Goal: Complete application form: Complete application form

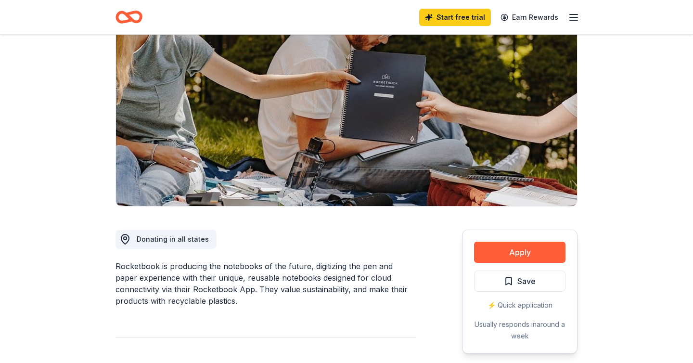
scroll to position [89, 0]
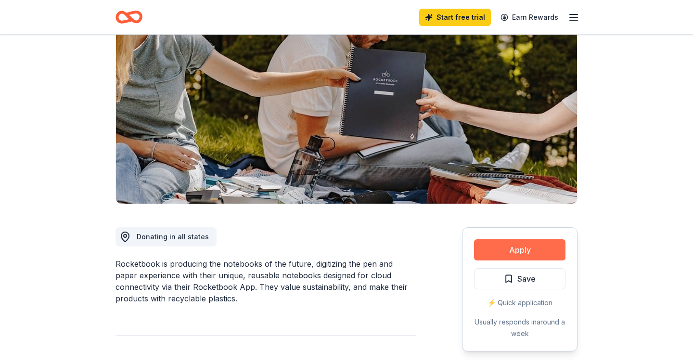
click at [515, 246] on button "Apply" at bounding box center [519, 249] width 91 height 21
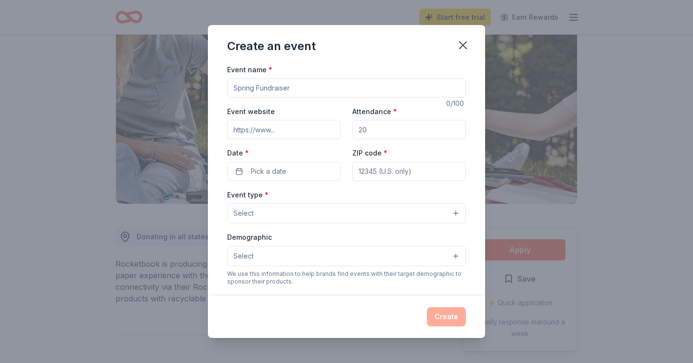
click at [407, 84] on input "Event name *" at bounding box center [346, 87] width 239 height 19
type input "Fall [DATE]"
click at [368, 132] on input "Attendance *" at bounding box center [409, 129] width 114 height 19
drag, startPoint x: 368, startPoint y: 132, endPoint x: 350, endPoint y: 132, distance: 17.3
click at [350, 132] on div "Event website Attendance * Date * Pick a date ZIP code *" at bounding box center [346, 143] width 239 height 76
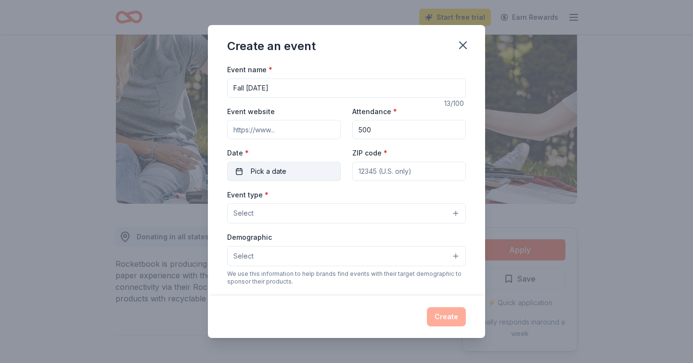
type input "500"
click at [298, 171] on button "Pick a date" at bounding box center [284, 171] width 114 height 19
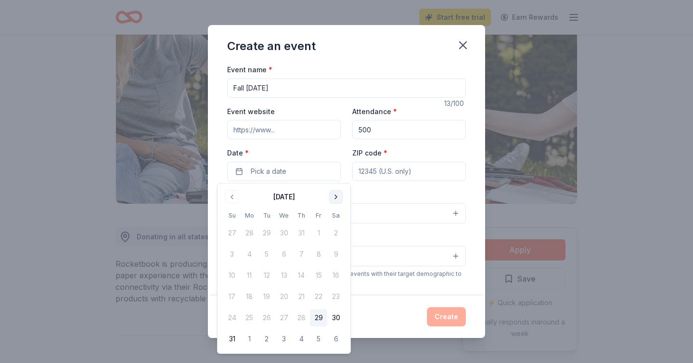
click at [331, 195] on button "Go to next month" at bounding box center [335, 196] width 13 height 13
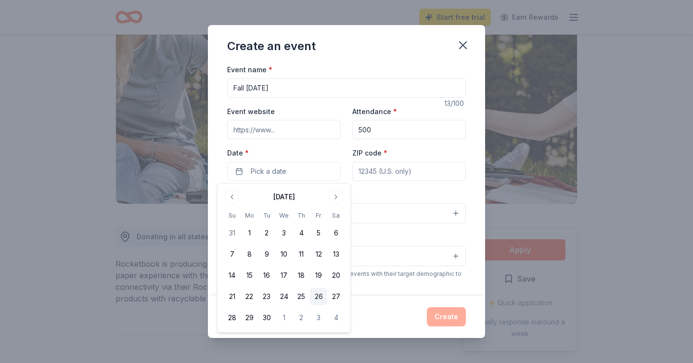
click at [316, 298] on button "26" at bounding box center [318, 296] width 17 height 17
click at [410, 179] on input "ZIP code *" at bounding box center [409, 171] width 114 height 19
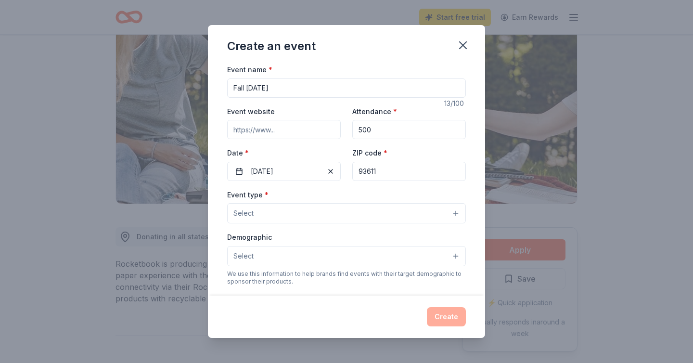
type input "93611"
click at [363, 207] on button "Select" at bounding box center [346, 213] width 239 height 20
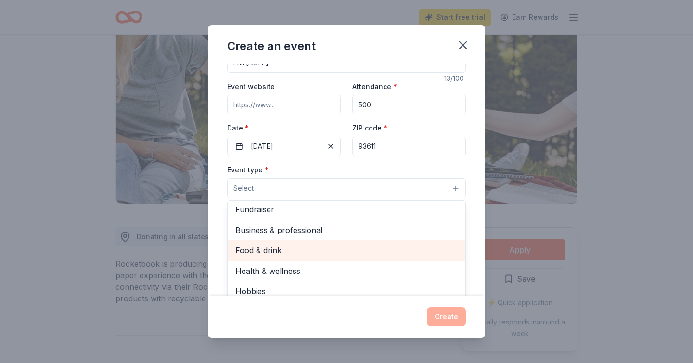
scroll to position [0, 0]
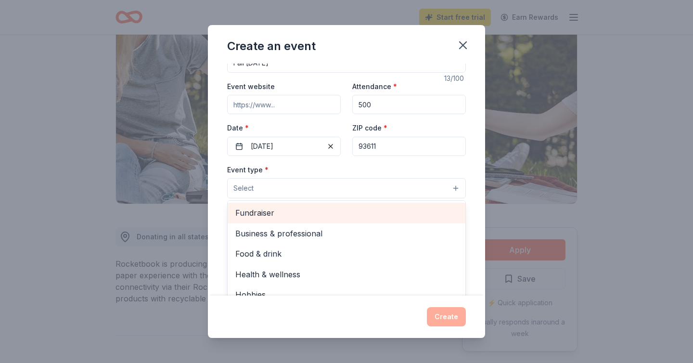
click at [363, 218] on span "Fundraiser" at bounding box center [346, 213] width 222 height 13
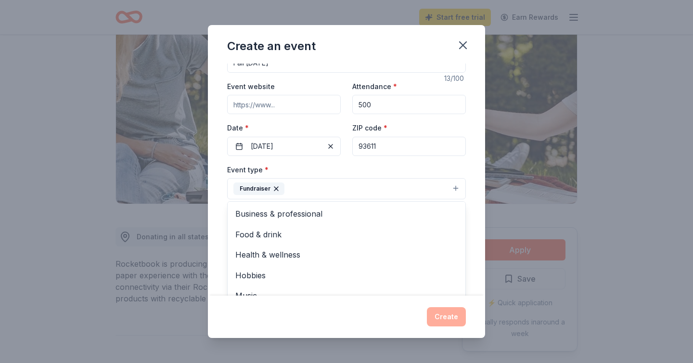
click at [217, 201] on div "Event name * Fall Carnival 13 /100 Event website Attendance * 500 Date * 09/26/…" at bounding box center [346, 180] width 277 height 232
click at [289, 233] on button "Select" at bounding box center [346, 232] width 239 height 20
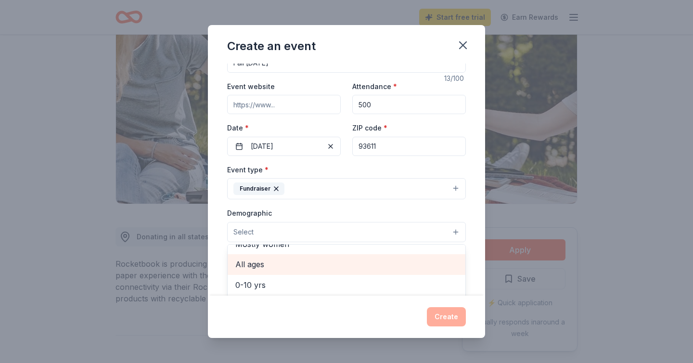
click at [289, 260] on span "All ages" at bounding box center [346, 264] width 222 height 13
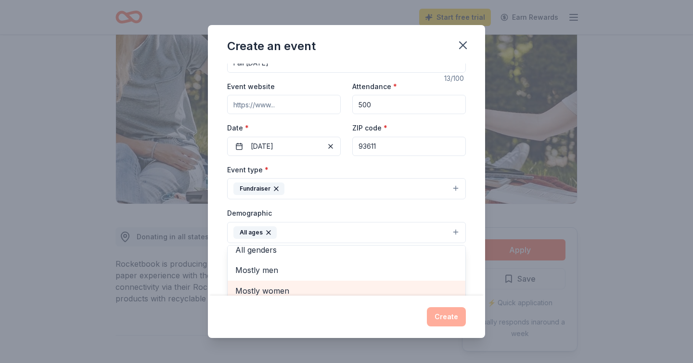
scroll to position [4, 0]
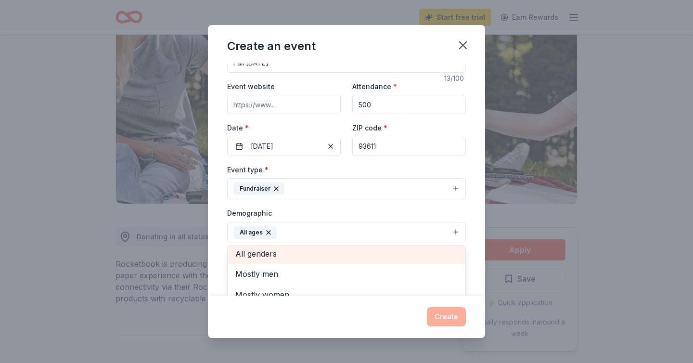
click at [244, 254] on span "All genders" at bounding box center [346, 253] width 222 height 13
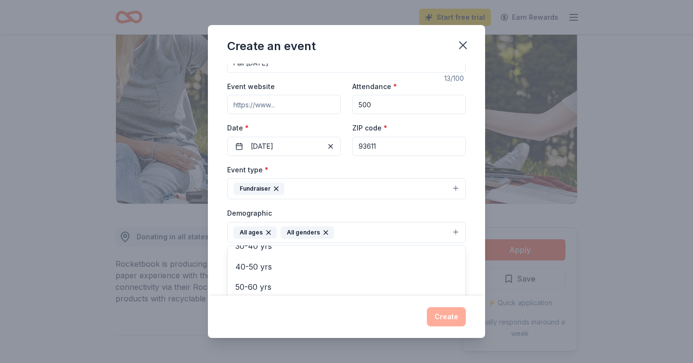
click at [220, 222] on div "Event name * Fall Carnival 13 /100 Event website Attendance * 500 Date * 09/26/…" at bounding box center [346, 180] width 277 height 232
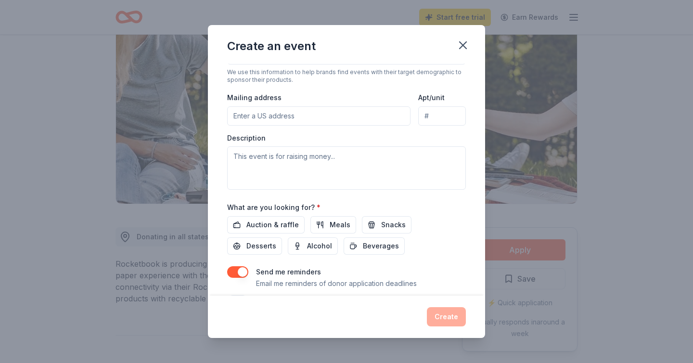
scroll to position [205, 0]
click at [293, 112] on input "Mailing address" at bounding box center [318, 114] width 183 height 19
type input "1880 Fowler Avenue, Clovis, CA, 93611"
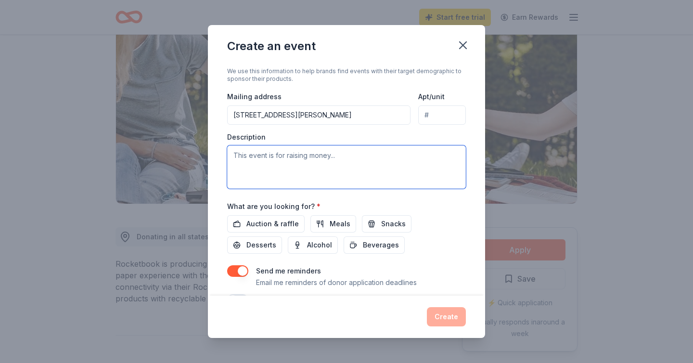
click at [303, 161] on textarea at bounding box center [346, 166] width 239 height 43
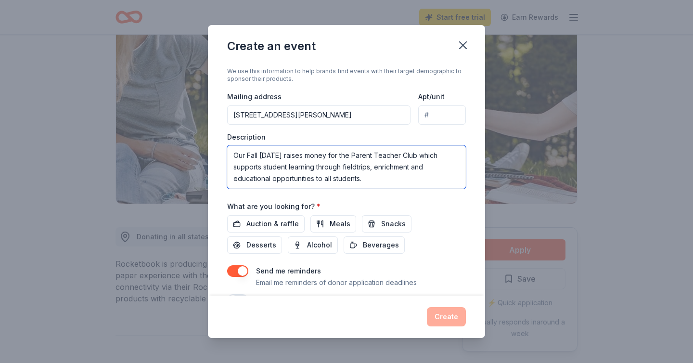
click at [353, 168] on textarea "Our Fall Carnival raises money for the Parent Teacher Club which supports stude…" at bounding box center [346, 166] width 239 height 43
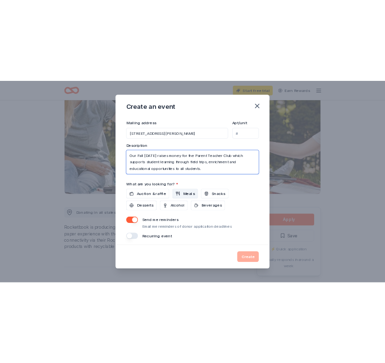
scroll to position [230, 0]
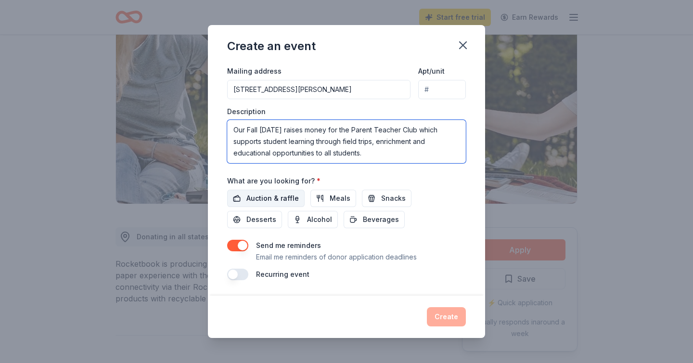
type textarea "Our Fall Carnival raises money for the Parent Teacher Club which supports stude…"
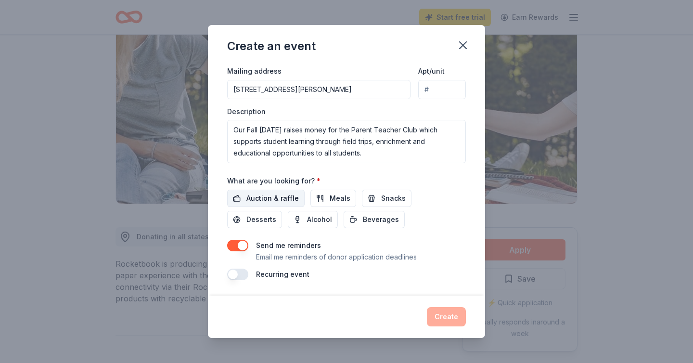
click at [273, 202] on span "Auction & raffle" at bounding box center [272, 199] width 52 height 12
click at [241, 248] on button "button" at bounding box center [237, 246] width 21 height 12
click at [451, 313] on button "Create" at bounding box center [446, 316] width 39 height 19
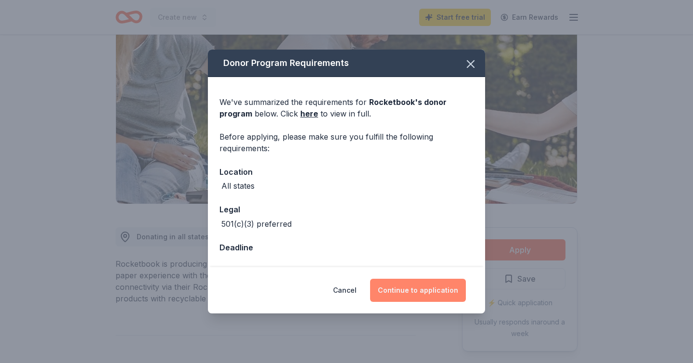
click at [413, 285] on button "Continue to application" at bounding box center [418, 290] width 96 height 23
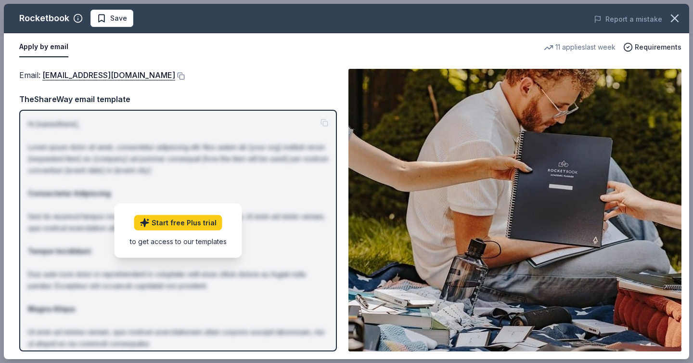
click at [344, 170] on div "Email : communityinvolvement@getrocketbook.com Email : communityinvolvement@get…" at bounding box center [346, 210] width 685 height 298
drag, startPoint x: 210, startPoint y: 79, endPoint x: 71, endPoint y: 82, distance: 138.7
click at [71, 82] on div "Email : communityinvolvement@getrocketbook.com TheShareWay email template Hi [n…" at bounding box center [178, 210] width 318 height 283
drag, startPoint x: 46, startPoint y: 73, endPoint x: 131, endPoint y: 72, distance: 85.2
click at [131, 72] on link "communityinvolvement@getrocketbook.com" at bounding box center [108, 75] width 133 height 13
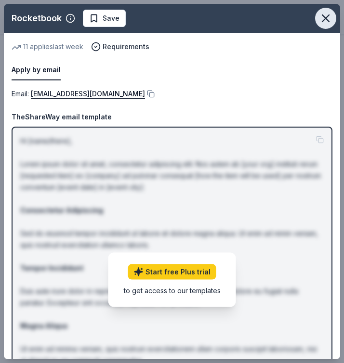
click at [326, 19] on icon "button" at bounding box center [325, 18] width 7 height 7
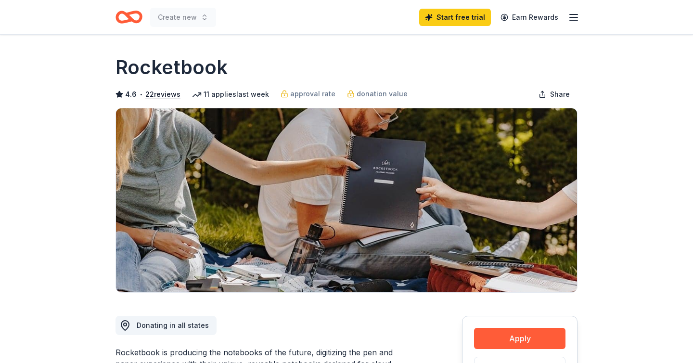
click at [128, 17] on icon "Home" at bounding box center [133, 17] width 15 height 10
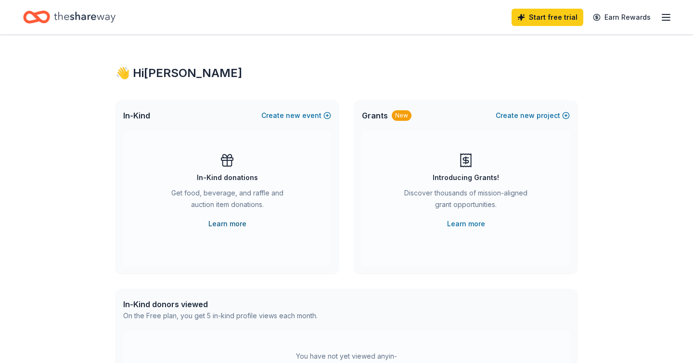
click at [228, 225] on link "Learn more" at bounding box center [227, 224] width 38 height 12
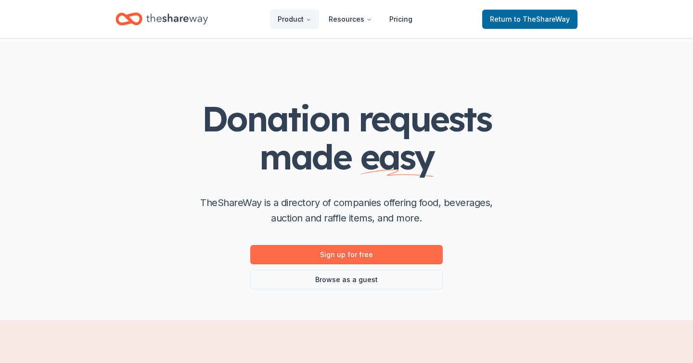
click at [339, 258] on link "Sign up for free" at bounding box center [346, 254] width 193 height 19
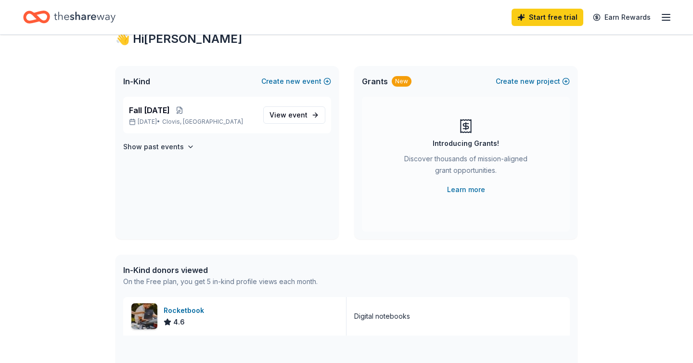
scroll to position [33, 0]
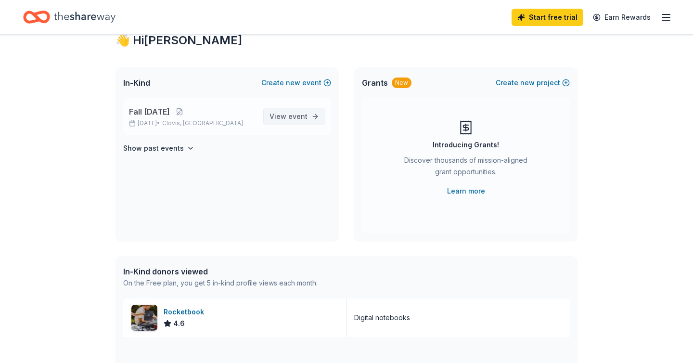
click at [306, 122] on span "View event" at bounding box center [289, 117] width 38 height 12
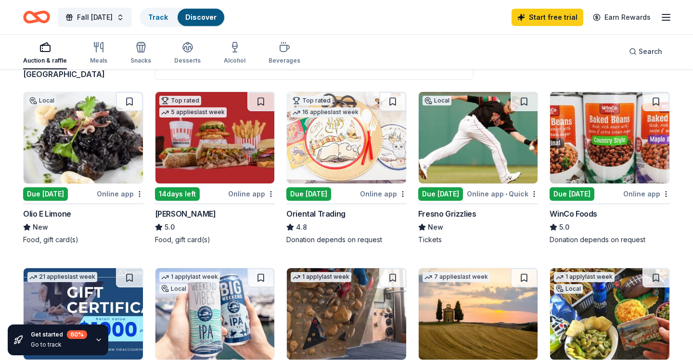
scroll to position [89, 0]
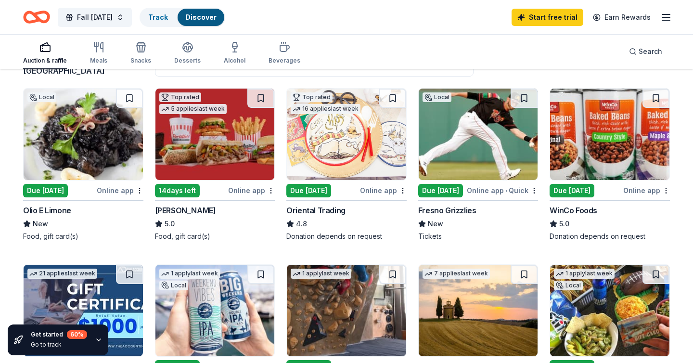
click at [447, 189] on div "Due [DATE]" at bounding box center [440, 190] width 45 height 13
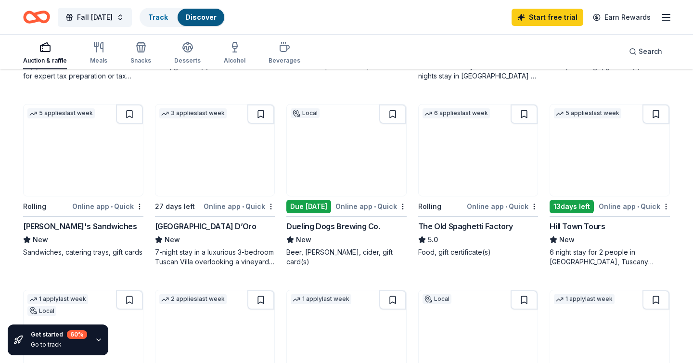
scroll to position [437, 0]
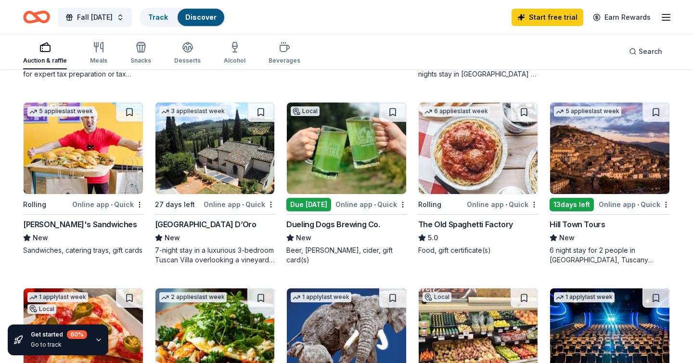
click at [61, 223] on div "Ike's Sandwiches" at bounding box center [80, 225] width 114 height 12
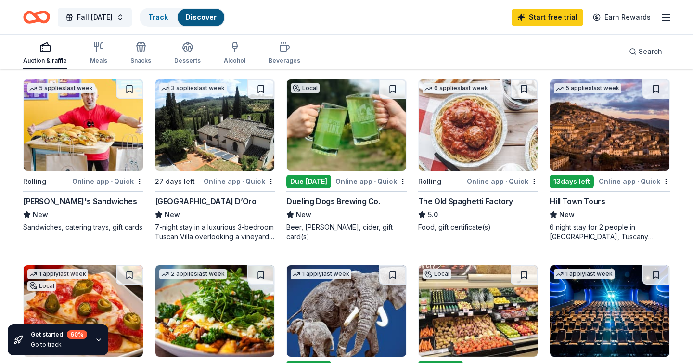
scroll to position [461, 0]
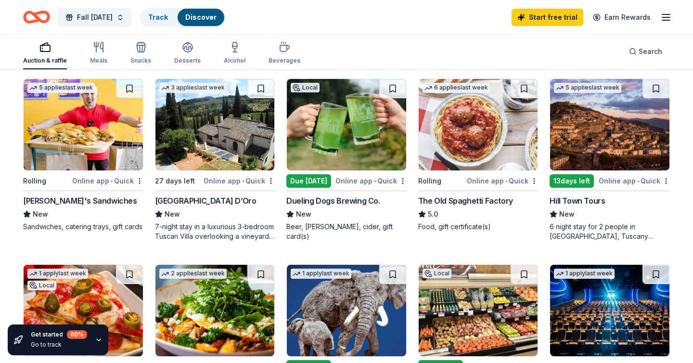
click at [471, 199] on div "The Old Spaghetti Factory" at bounding box center [465, 201] width 95 height 12
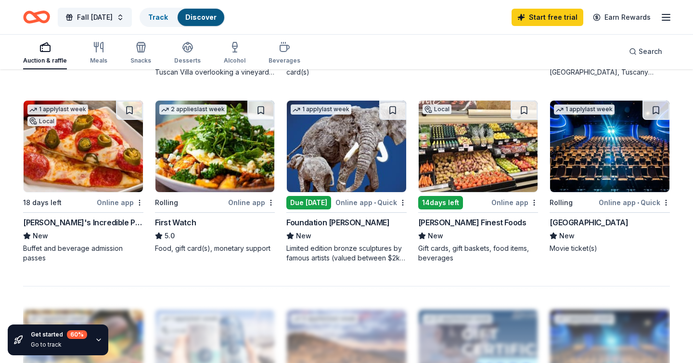
scroll to position [627, 0]
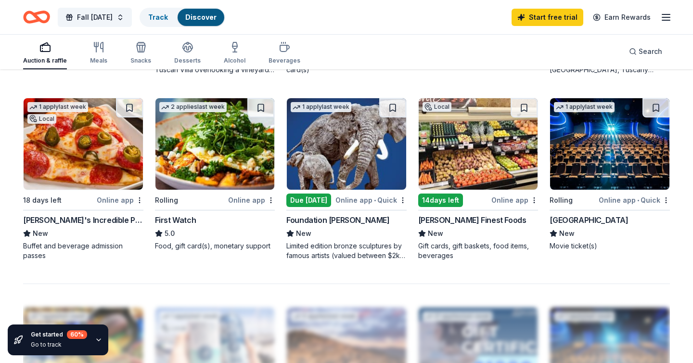
click at [89, 217] on div "[PERSON_NAME]'s Incredible Pizza" at bounding box center [83, 220] width 120 height 12
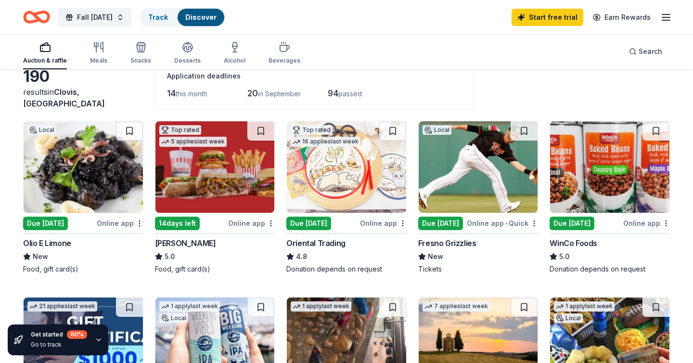
scroll to position [0, 0]
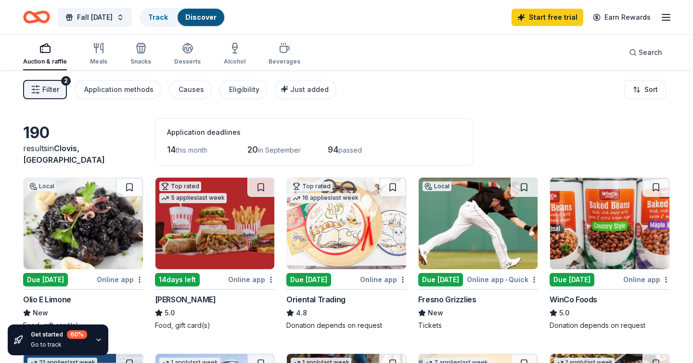
click at [57, 88] on span "Filter" at bounding box center [50, 90] width 17 height 12
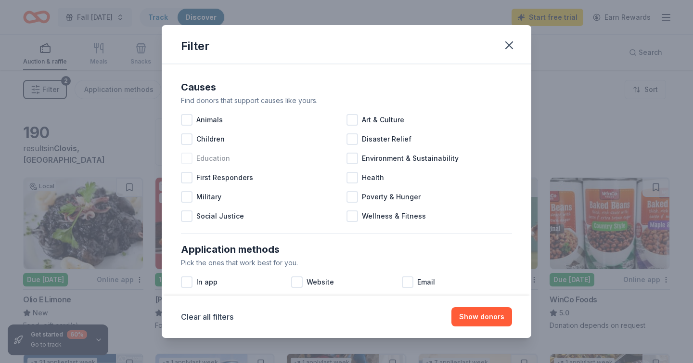
click at [190, 158] on div at bounding box center [187, 159] width 12 height 12
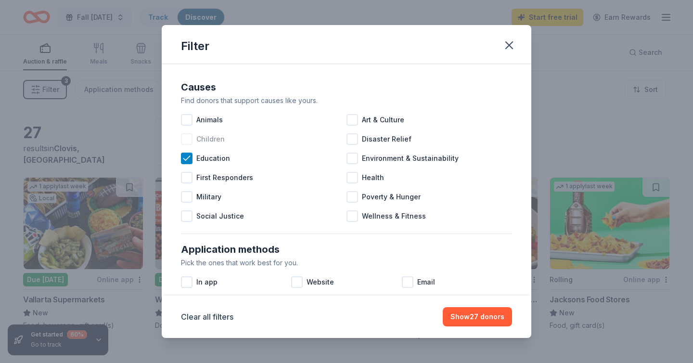
click at [185, 135] on div at bounding box center [187, 139] width 12 height 12
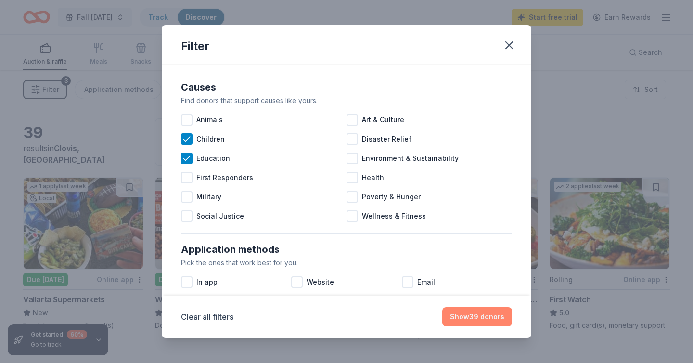
click at [460, 311] on button "Show 39 donors" at bounding box center [477, 316] width 70 height 19
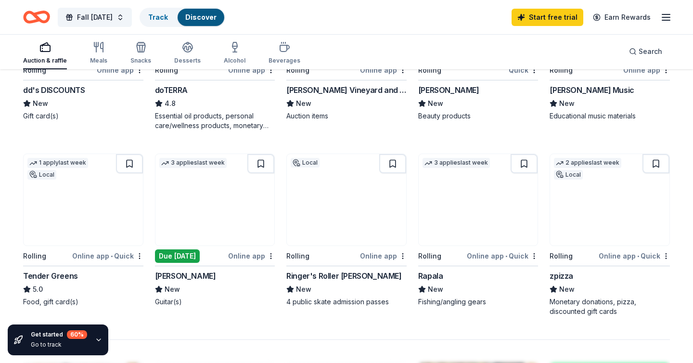
scroll to position [583, 0]
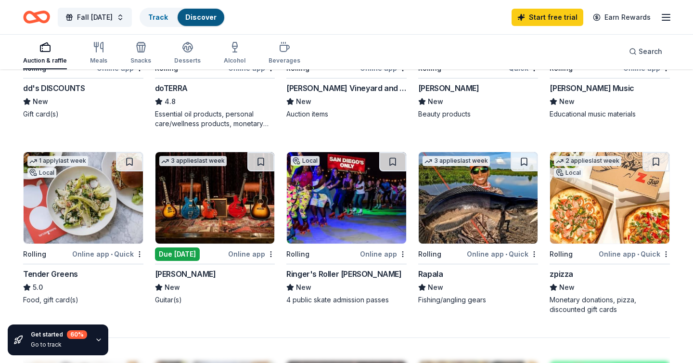
click at [164, 258] on div "Due [DATE]" at bounding box center [177, 253] width 45 height 13
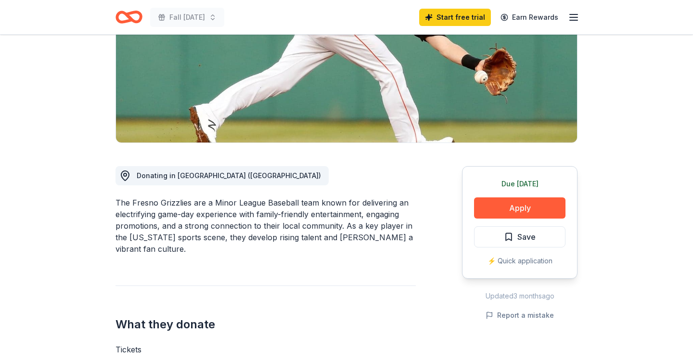
scroll to position [150, 0]
click at [505, 211] on button "Apply" at bounding box center [519, 207] width 91 height 21
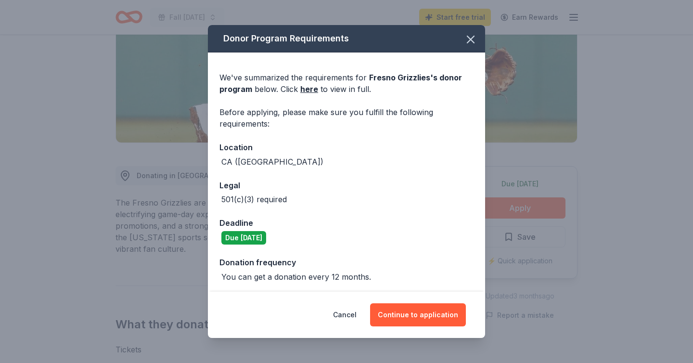
scroll to position [2, 0]
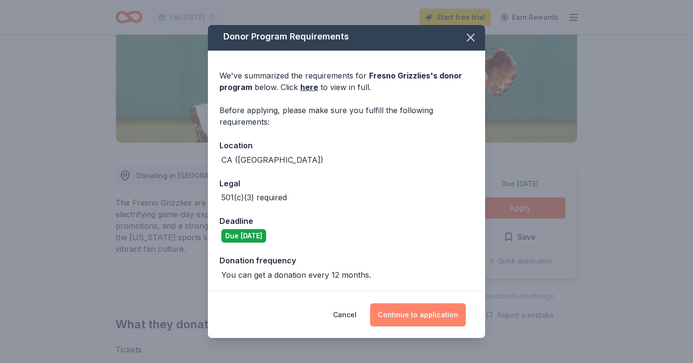
click at [407, 312] on button "Continue to application" at bounding box center [418, 314] width 96 height 23
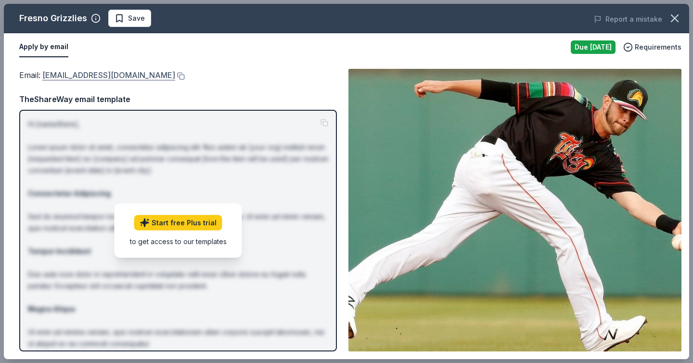
click at [123, 73] on link "info@fresnogrizzlies.com" at bounding box center [108, 75] width 133 height 13
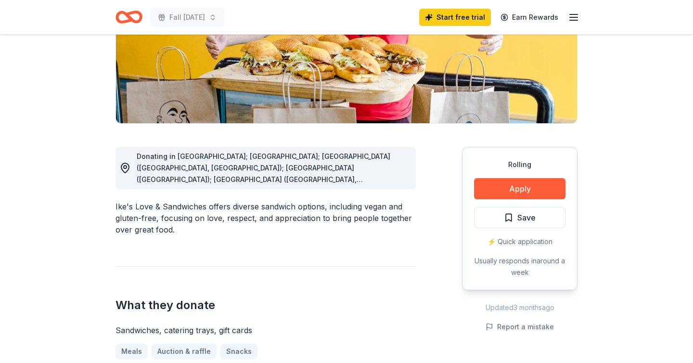
scroll to position [173, 0]
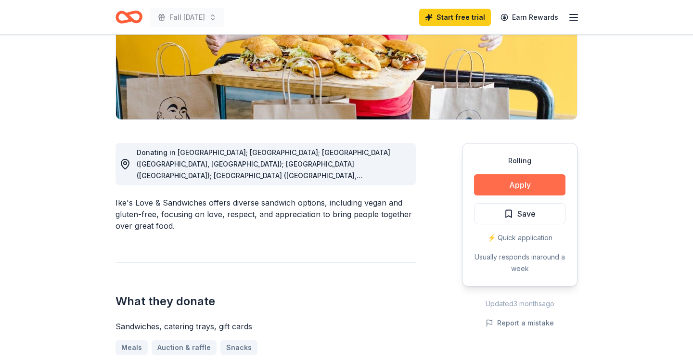
click at [515, 192] on button "Apply" at bounding box center [519, 184] width 91 height 21
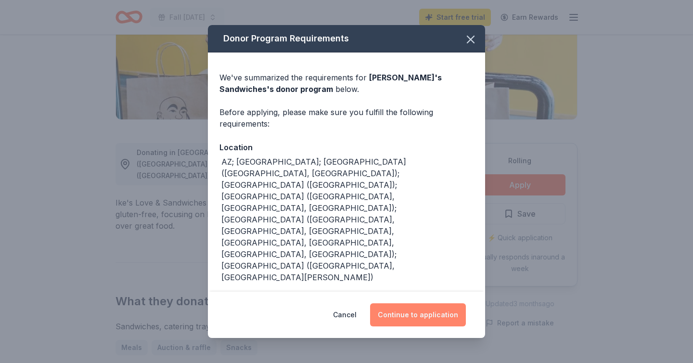
click at [395, 310] on button "Continue to application" at bounding box center [418, 314] width 96 height 23
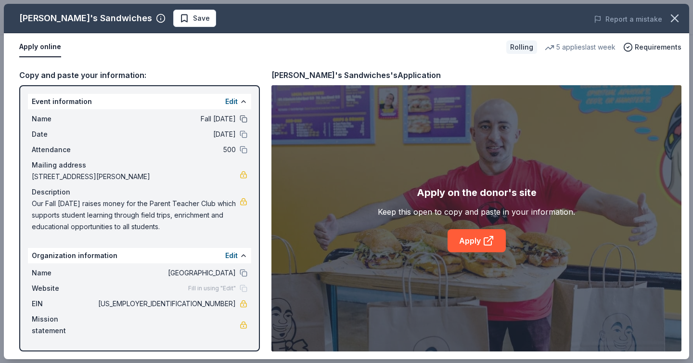
click at [243, 120] on button at bounding box center [244, 119] width 8 height 8
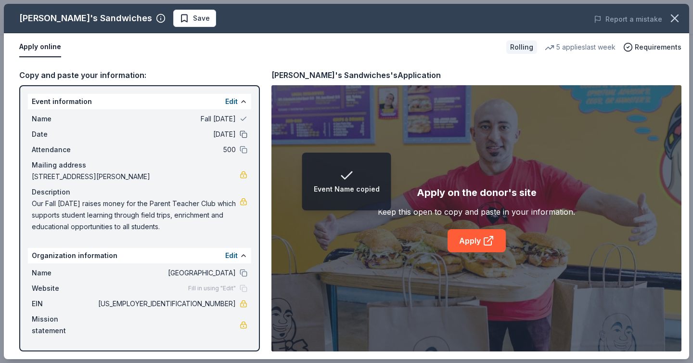
click at [243, 133] on button at bounding box center [244, 134] width 8 height 8
click at [245, 152] on button at bounding box center [244, 150] width 8 height 8
click at [245, 275] on button at bounding box center [244, 273] width 8 height 8
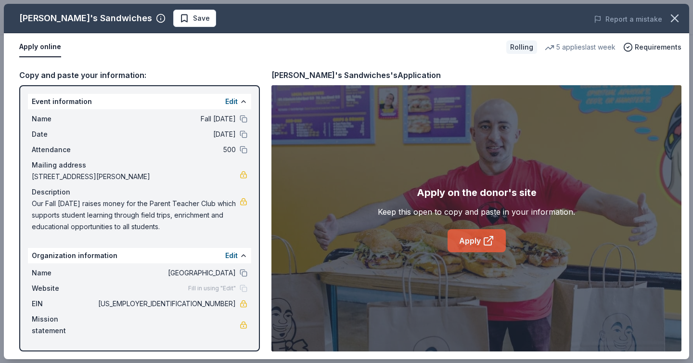
click at [480, 240] on link "Apply" at bounding box center [477, 240] width 58 height 23
click at [665, 15] on button "button" at bounding box center [674, 18] width 21 height 21
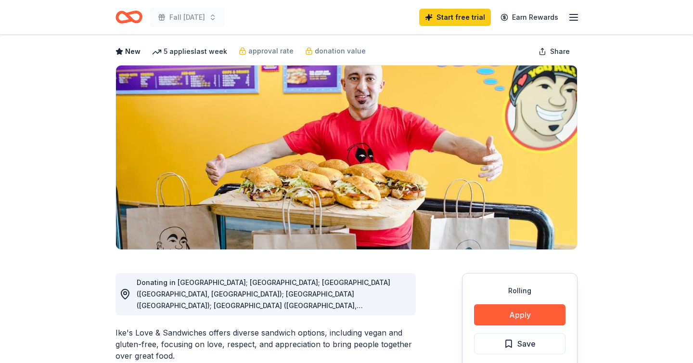
scroll to position [0, 0]
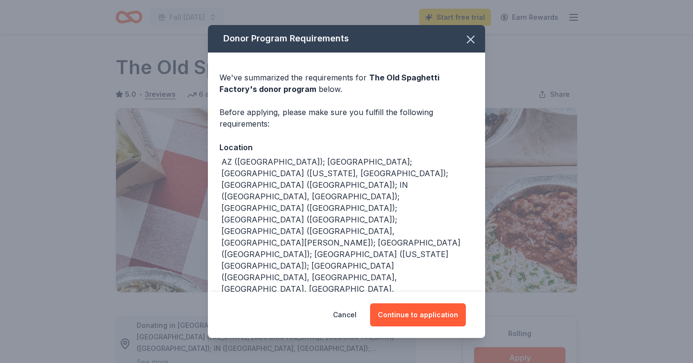
scroll to position [119, 0]
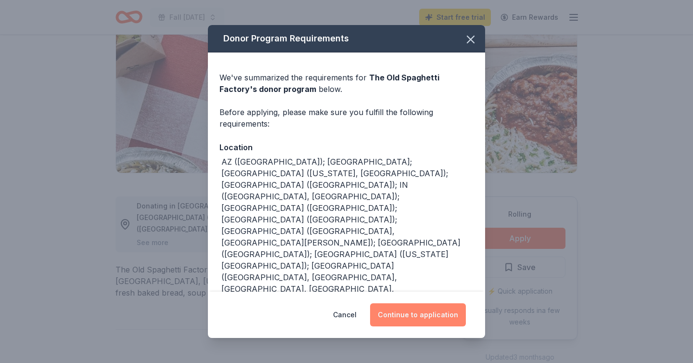
click at [392, 307] on button "Continue to application" at bounding box center [418, 314] width 96 height 23
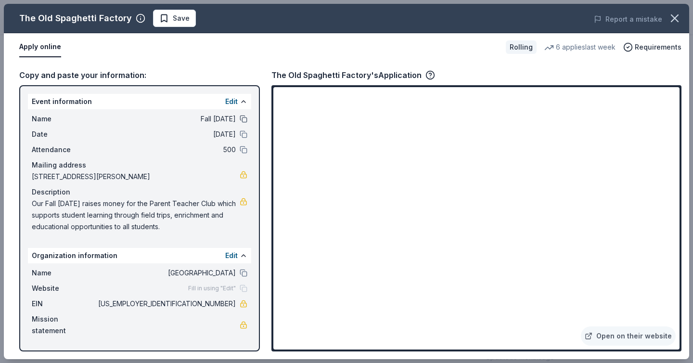
click at [242, 118] on button at bounding box center [244, 119] width 8 height 8
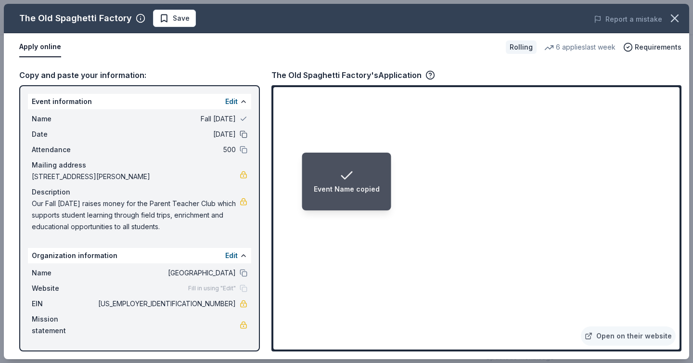
click at [242, 133] on button at bounding box center [244, 134] width 8 height 8
click at [243, 146] on button at bounding box center [244, 150] width 8 height 8
click at [244, 275] on button at bounding box center [244, 273] width 8 height 8
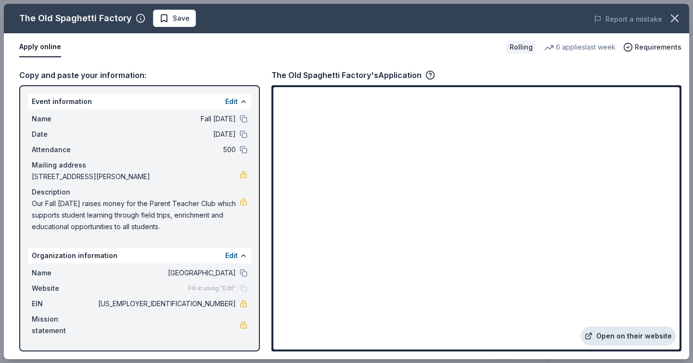
click at [632, 333] on link "Open on their website" at bounding box center [628, 335] width 95 height 19
click at [670, 20] on icon "button" at bounding box center [674, 18] width 13 height 13
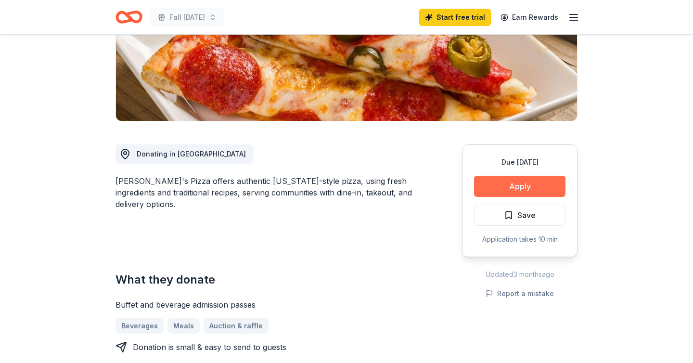
click at [532, 185] on button "Apply" at bounding box center [519, 186] width 91 height 21
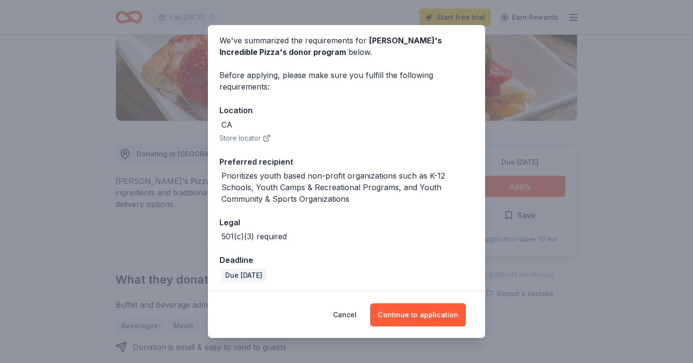
scroll to position [39, 0]
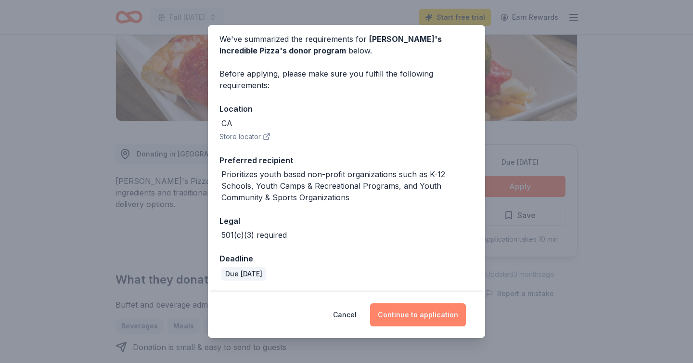
click at [386, 319] on button "Continue to application" at bounding box center [418, 314] width 96 height 23
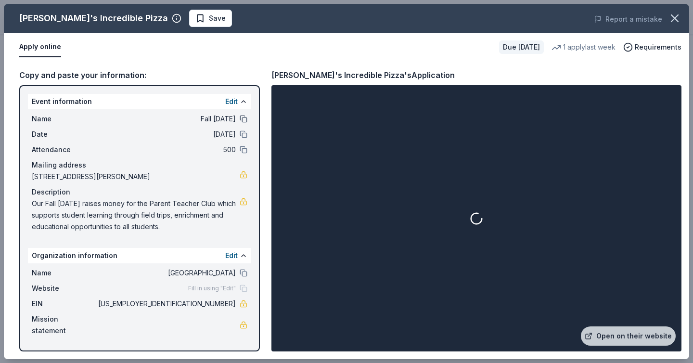
click at [240, 119] on button at bounding box center [244, 119] width 8 height 8
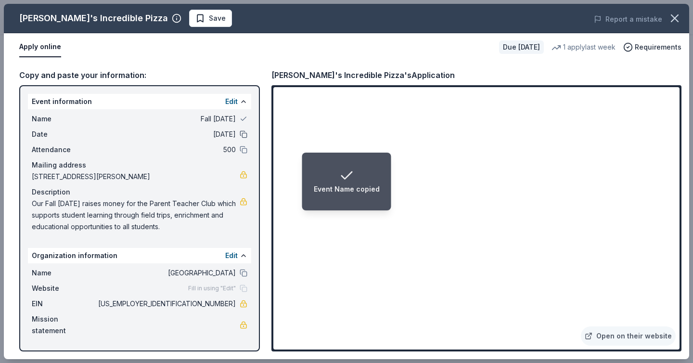
click at [242, 132] on button at bounding box center [244, 134] width 8 height 8
click at [243, 155] on div "Attendance 500" at bounding box center [140, 150] width 216 height 12
click at [244, 150] on button at bounding box center [244, 150] width 8 height 8
click at [245, 123] on div "Name Fall Carnival" at bounding box center [140, 119] width 216 height 12
click at [244, 118] on button at bounding box center [244, 119] width 8 height 8
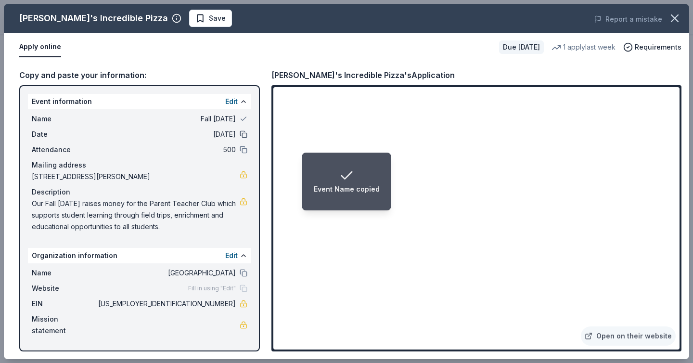
click at [244, 132] on button at bounding box center [244, 134] width 8 height 8
click at [243, 146] on button at bounding box center [244, 150] width 8 height 8
click at [244, 273] on button at bounding box center [244, 273] width 8 height 8
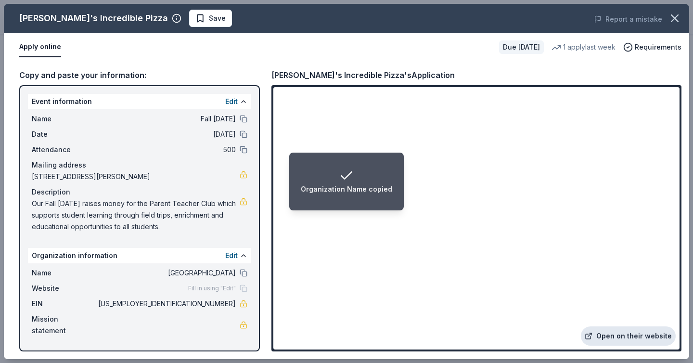
click at [615, 335] on link "Open on their website" at bounding box center [628, 335] width 95 height 19
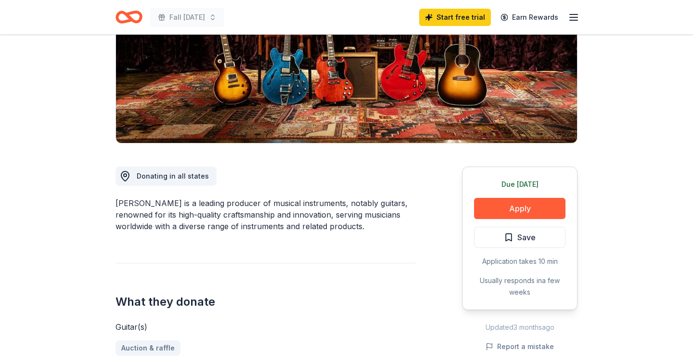
scroll to position [149, 0]
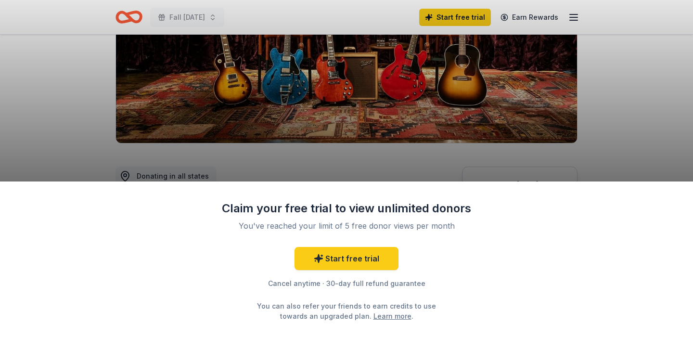
click at [505, 205] on div "Claim your free trial to view unlimited donors You've reached your limit of 5 f…" at bounding box center [346, 271] width 693 height 181
click at [583, 98] on div "Claim your free trial to view unlimited donors You've reached your limit of 5 f…" at bounding box center [346, 181] width 693 height 363
click at [219, 120] on div "Claim your free trial to view unlimited donors You've reached your limit of 5 f…" at bounding box center [346, 181] width 693 height 363
